Goal: Information Seeking & Learning: Learn about a topic

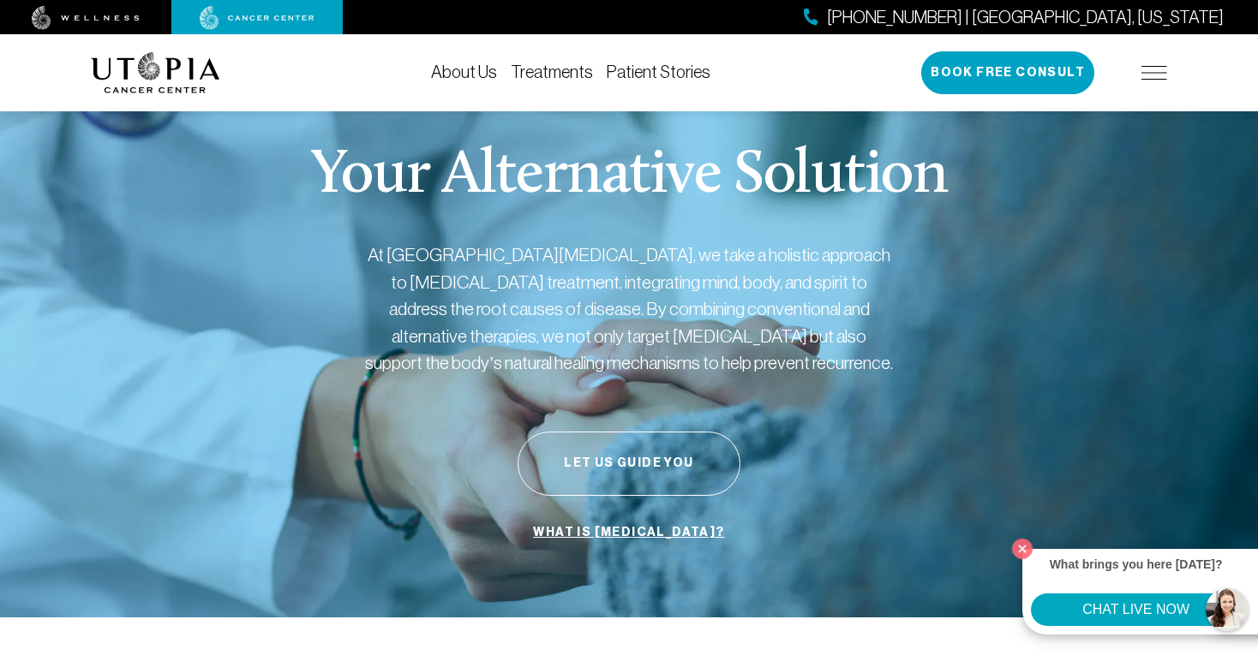
click at [511, 70] on link "Treatments" at bounding box center [552, 72] width 82 height 19
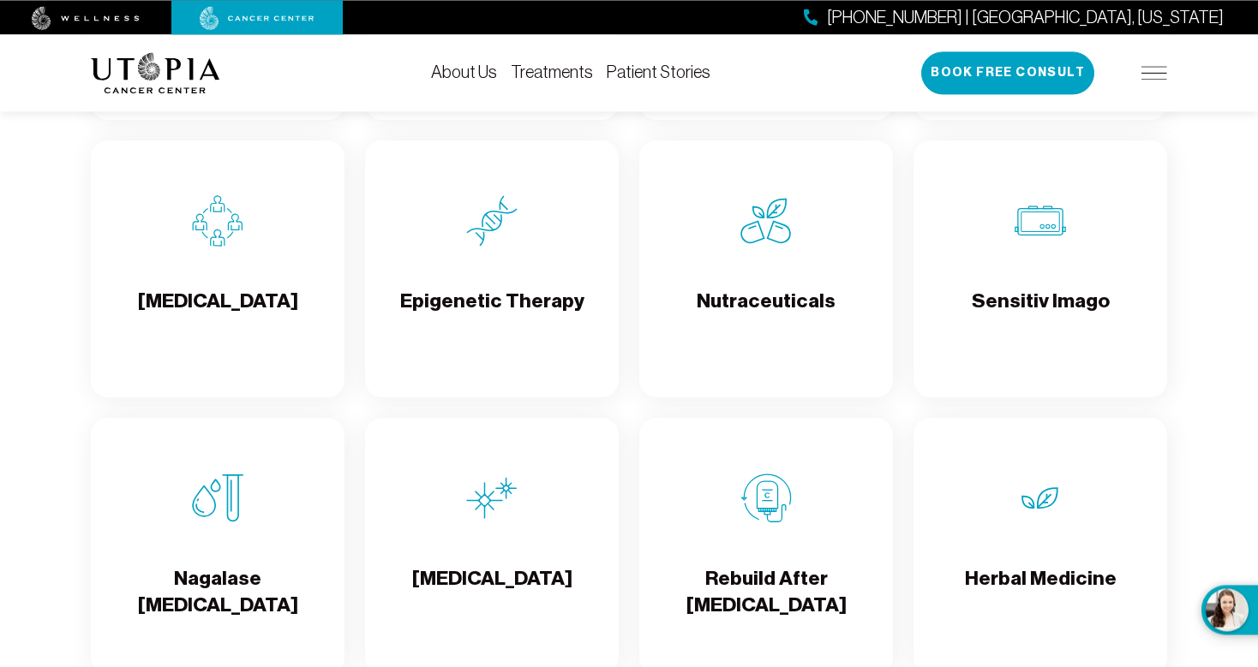
scroll to position [2985, 0]
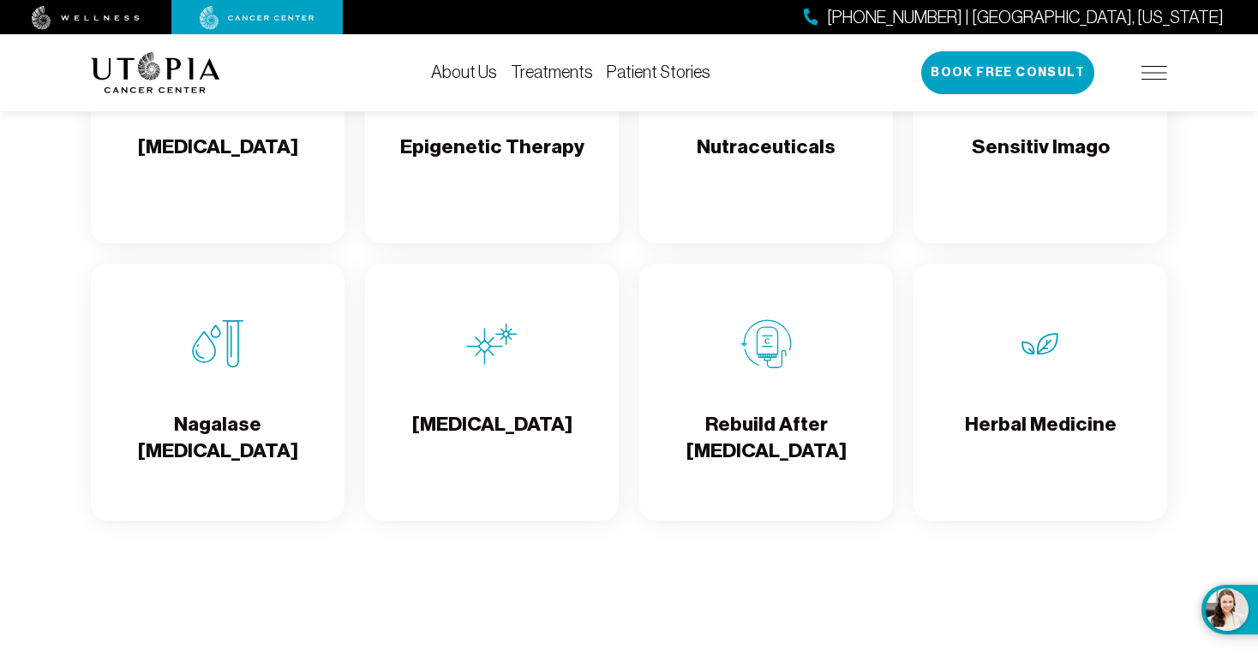
click at [220, 441] on h4 "Nagalase [MEDICAL_DATA]" at bounding box center [218, 439] width 226 height 56
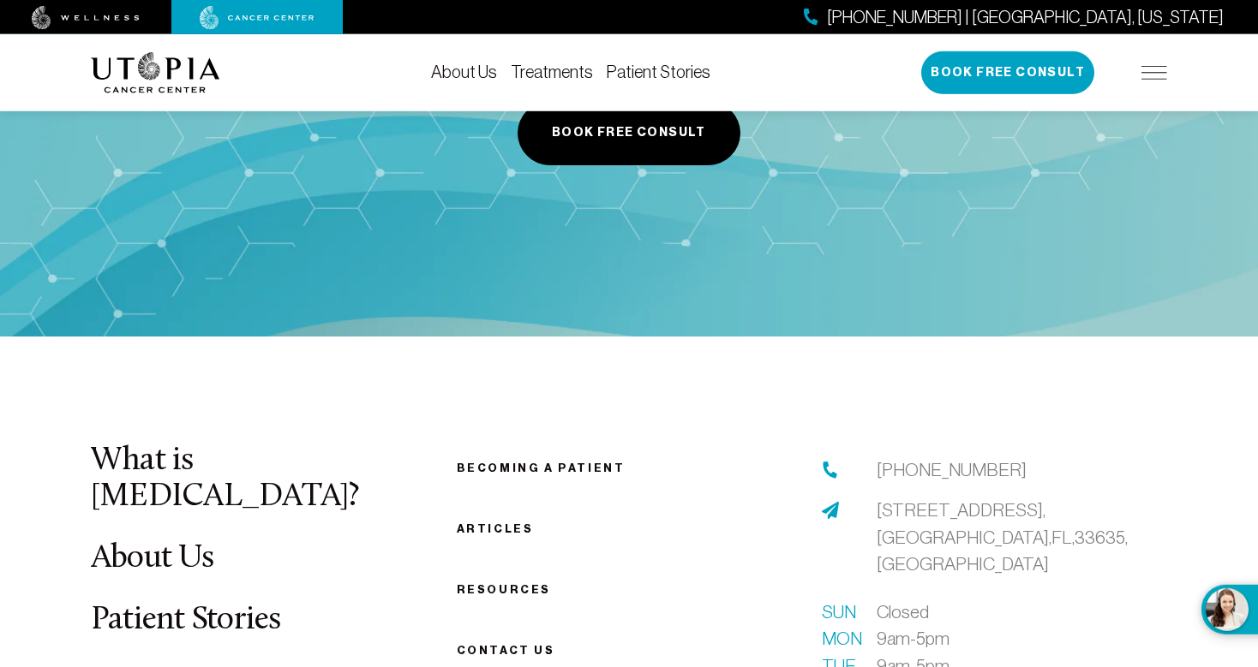
scroll to position [3528, 0]
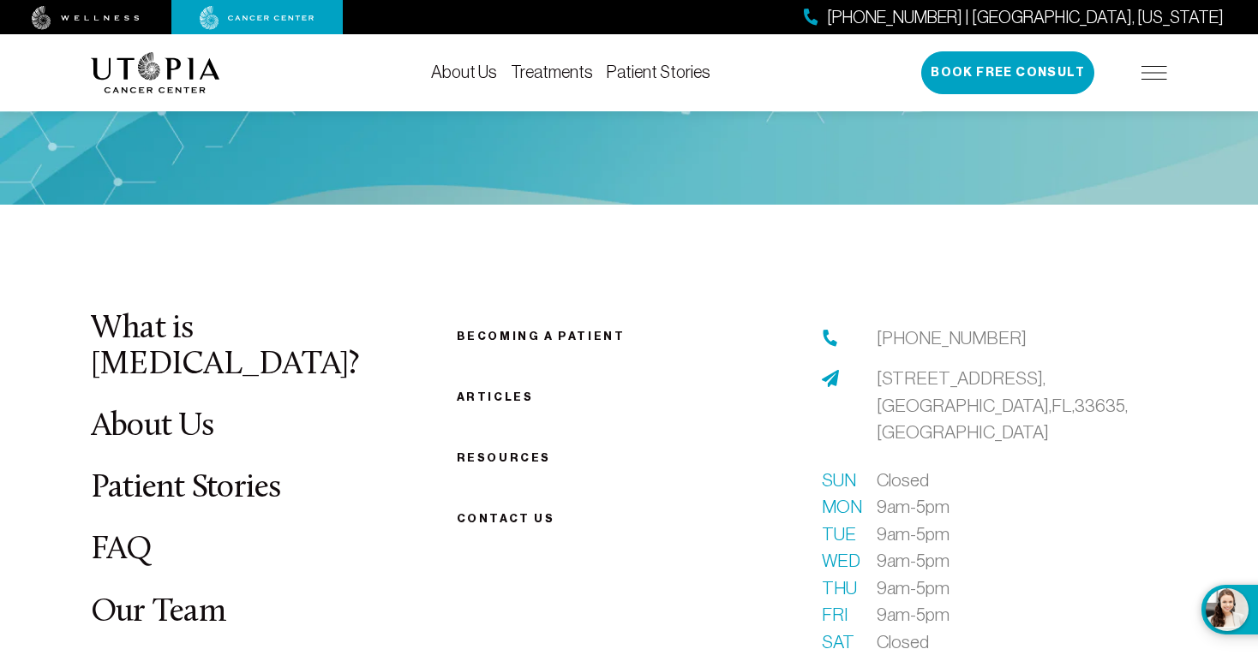
click at [187, 596] on link "Our Team" at bounding box center [158, 612] width 135 height 33
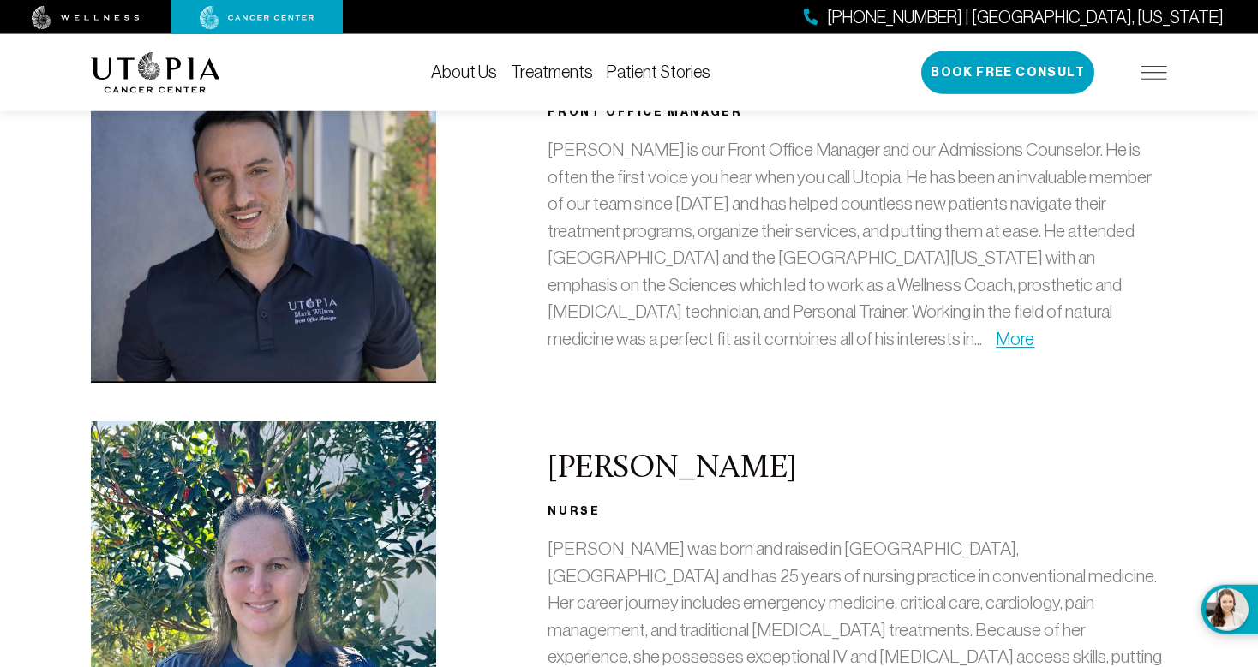
scroll to position [1266, 0]
